Goal: Information Seeking & Learning: Learn about a topic

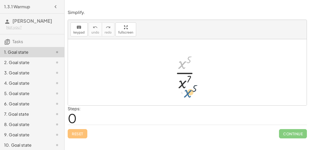
drag, startPoint x: 184, startPoint y: 61, endPoint x: 191, endPoint y: 93, distance: 33.1
click at [182, 74] on div at bounding box center [189, 72] width 34 height 40
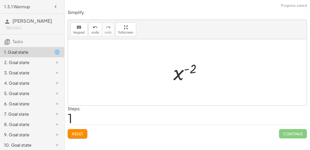
click at [184, 70] on div at bounding box center [189, 73] width 37 height 26
click at [183, 71] on div at bounding box center [189, 73] width 37 height 26
click at [196, 70] on div at bounding box center [189, 73] width 37 height 26
click at [77, 136] on button "Reset" at bounding box center [78, 133] width 20 height 9
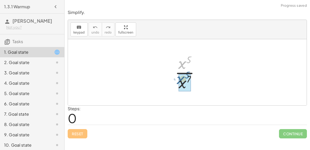
drag, startPoint x: 182, startPoint y: 64, endPoint x: 181, endPoint y: 80, distance: 15.8
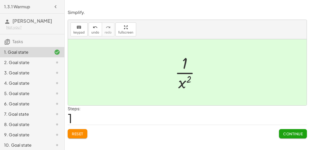
click at [296, 134] on span "Continue" at bounding box center [293, 134] width 20 height 5
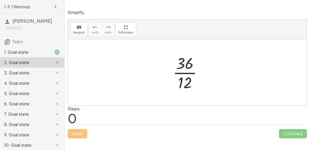
click at [189, 71] on div at bounding box center [189, 72] width 39 height 40
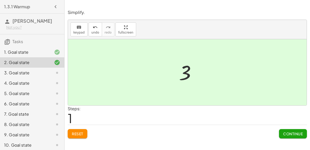
click at [294, 136] on button "Continue" at bounding box center [293, 133] width 28 height 9
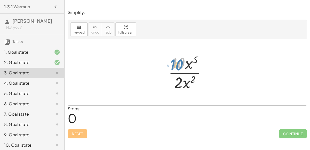
drag, startPoint x: 183, startPoint y: 62, endPoint x: 182, endPoint y: 58, distance: 4.8
click at [182, 58] on div at bounding box center [189, 72] width 47 height 40
click at [183, 68] on div at bounding box center [189, 72] width 47 height 40
click at [184, 70] on div at bounding box center [189, 72] width 47 height 40
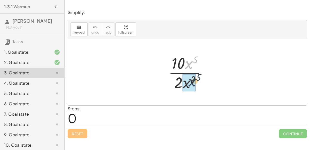
drag, startPoint x: 191, startPoint y: 64, endPoint x: 194, endPoint y: 87, distance: 22.7
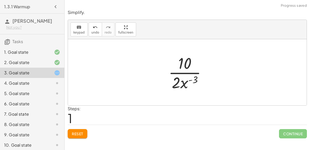
click at [185, 74] on div at bounding box center [189, 72] width 47 height 40
drag, startPoint x: 183, startPoint y: 82, endPoint x: 190, endPoint y: 61, distance: 21.7
click at [190, 61] on div at bounding box center [189, 72] width 47 height 40
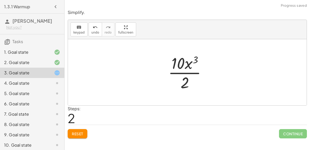
click at [183, 73] on div at bounding box center [189, 72] width 47 height 40
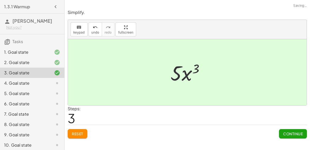
click at [285, 134] on span "Continue" at bounding box center [293, 134] width 20 height 5
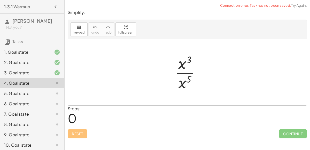
click at [211, 98] on div at bounding box center [187, 72] width 239 height 66
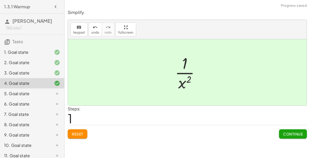
click at [290, 135] on span "Continue" at bounding box center [293, 134] width 20 height 5
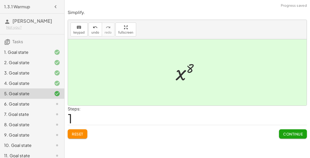
click at [294, 133] on span "Continue" at bounding box center [293, 134] width 20 height 5
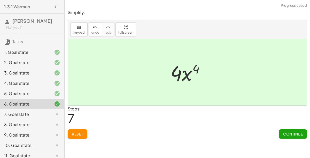
click at [303, 132] on button "Continue" at bounding box center [293, 133] width 28 height 9
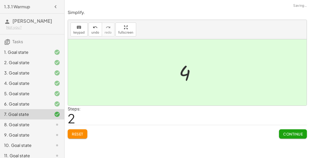
click at [292, 133] on span "Continue" at bounding box center [293, 134] width 20 height 5
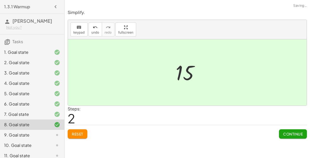
click at [295, 136] on button "Continue" at bounding box center [293, 133] width 28 height 9
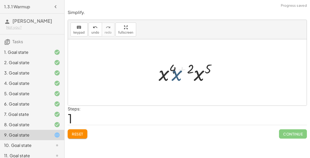
click at [161, 80] on div "· x 4 · x 2 · x 5 ( + + ) · x 4 · x 2 · x 5" at bounding box center [188, 72] width 74 height 29
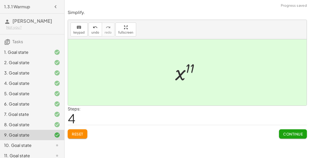
click at [292, 133] on span "Continue" at bounding box center [293, 134] width 20 height 5
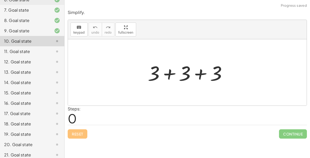
scroll to position [104, 0]
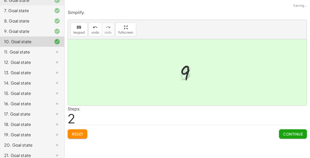
click at [293, 137] on button "Continue" at bounding box center [293, 133] width 28 height 9
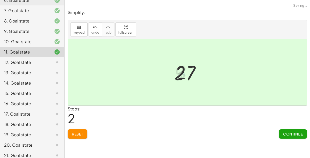
click at [297, 133] on span "Continue" at bounding box center [293, 134] width 20 height 5
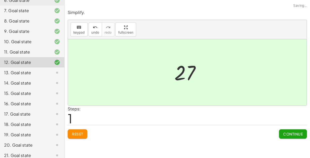
click at [294, 135] on span "Continue" at bounding box center [293, 134] width 20 height 5
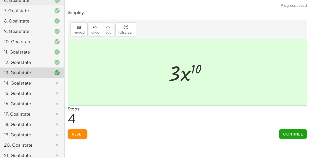
click at [291, 137] on button "Continue" at bounding box center [293, 133] width 28 height 9
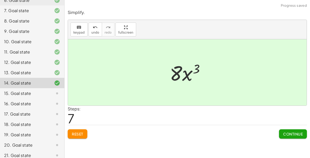
click at [288, 133] on span "Continue" at bounding box center [293, 134] width 20 height 5
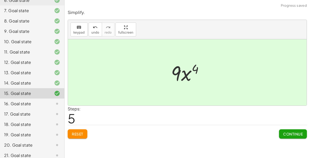
click at [291, 137] on button "Continue" at bounding box center [293, 133] width 28 height 9
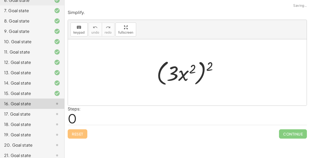
click at [291, 136] on span "Continue" at bounding box center [293, 133] width 28 height 9
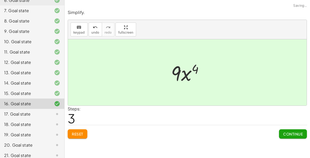
click at [297, 136] on button "Continue" at bounding box center [293, 133] width 28 height 9
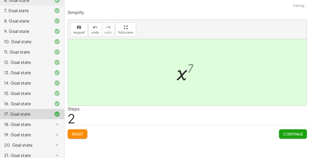
click at [292, 130] on button "Continue" at bounding box center [293, 133] width 28 height 9
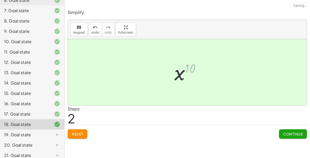
click at [295, 133] on span "Continue" at bounding box center [293, 134] width 20 height 5
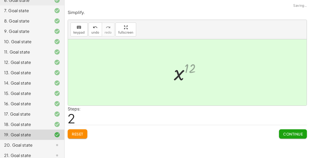
click at [297, 133] on span "Continue" at bounding box center [293, 134] width 20 height 5
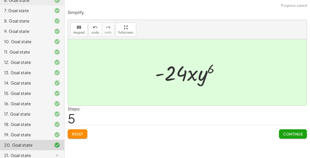
click at [289, 135] on span "Continue" at bounding box center [293, 134] width 20 height 5
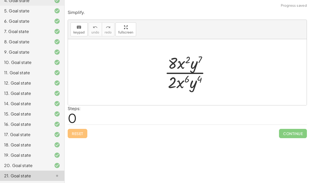
scroll to position [82, 0]
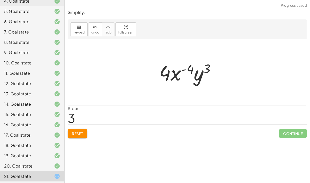
click at [292, 132] on div "Simplify. keyboard keypad undo undo redo redo fullscreen · 8 · x 2 · y 7 · 2 · …" at bounding box center [187, 73] width 245 height 135
click at [293, 129] on span "Continue" at bounding box center [293, 133] width 28 height 9
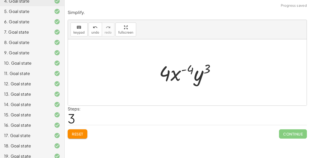
scroll to position [108, 0]
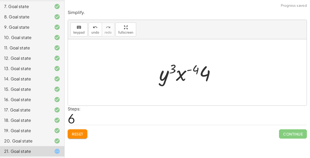
click at [87, 130] on button "Reset" at bounding box center [78, 133] width 20 height 9
click at [77, 137] on div "Reset Continue" at bounding box center [187, 132] width 239 height 14
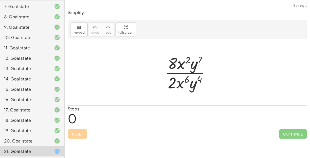
click at [75, 135] on div "Reset Continue" at bounding box center [187, 132] width 239 height 14
click at [75, 136] on div "Reset Continue" at bounding box center [187, 132] width 239 height 14
click at [77, 134] on div "Reset Continue" at bounding box center [187, 132] width 239 height 14
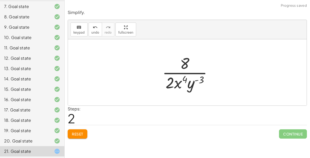
click at [84, 134] on button "Reset" at bounding box center [78, 133] width 20 height 9
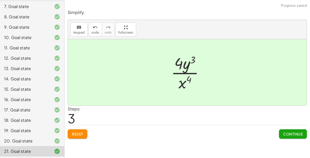
click at [300, 130] on button "Continue" at bounding box center [293, 133] width 28 height 9
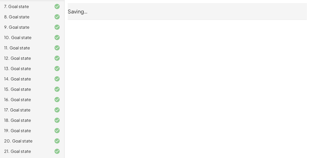
click at [296, 133] on div "1.3.1 Warmup [PERSON_NAME] Not you? Tasks 1. Goal state 2. Goal state 3. Goal s…" at bounding box center [155, 79] width 310 height 158
